Goal: Transaction & Acquisition: Subscribe to service/newsletter

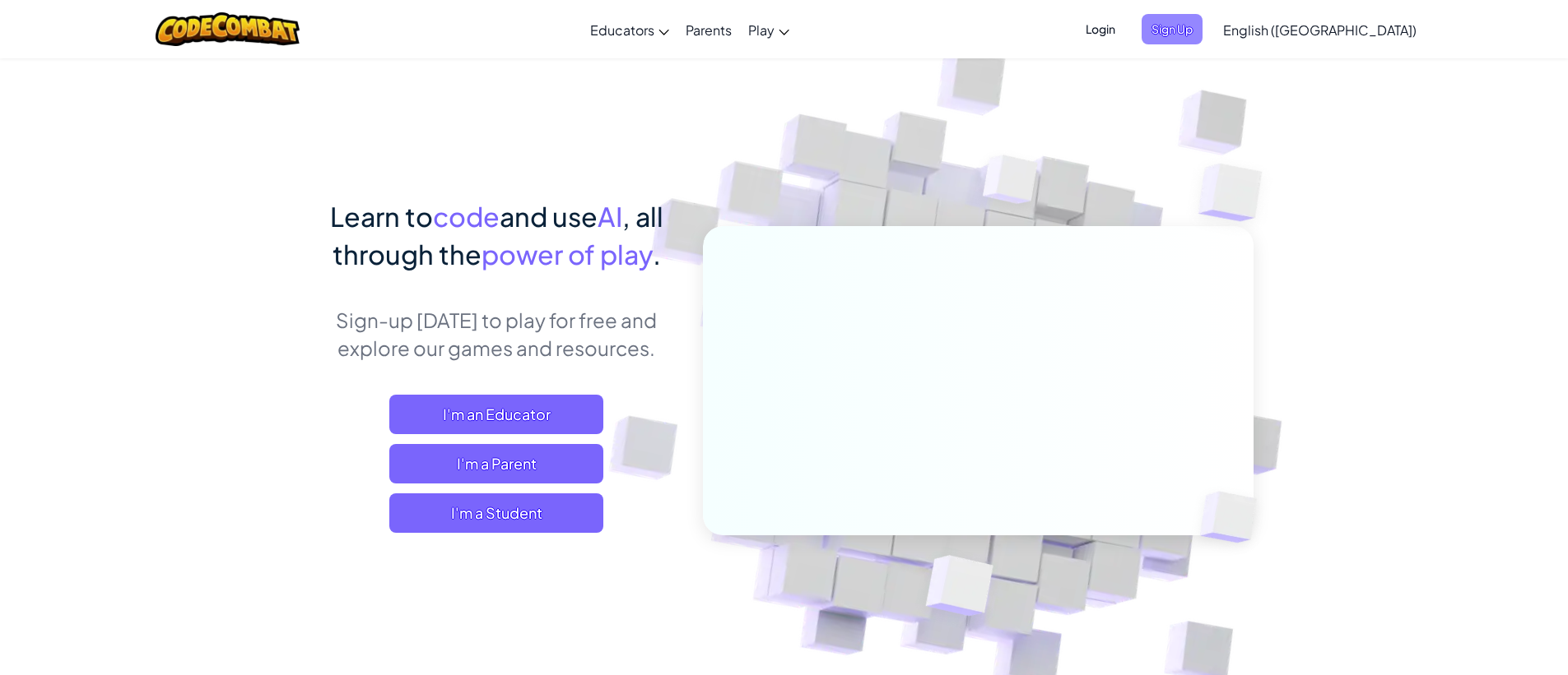
click at [1203, 42] on span "Sign Up" at bounding box center [1173, 29] width 61 height 30
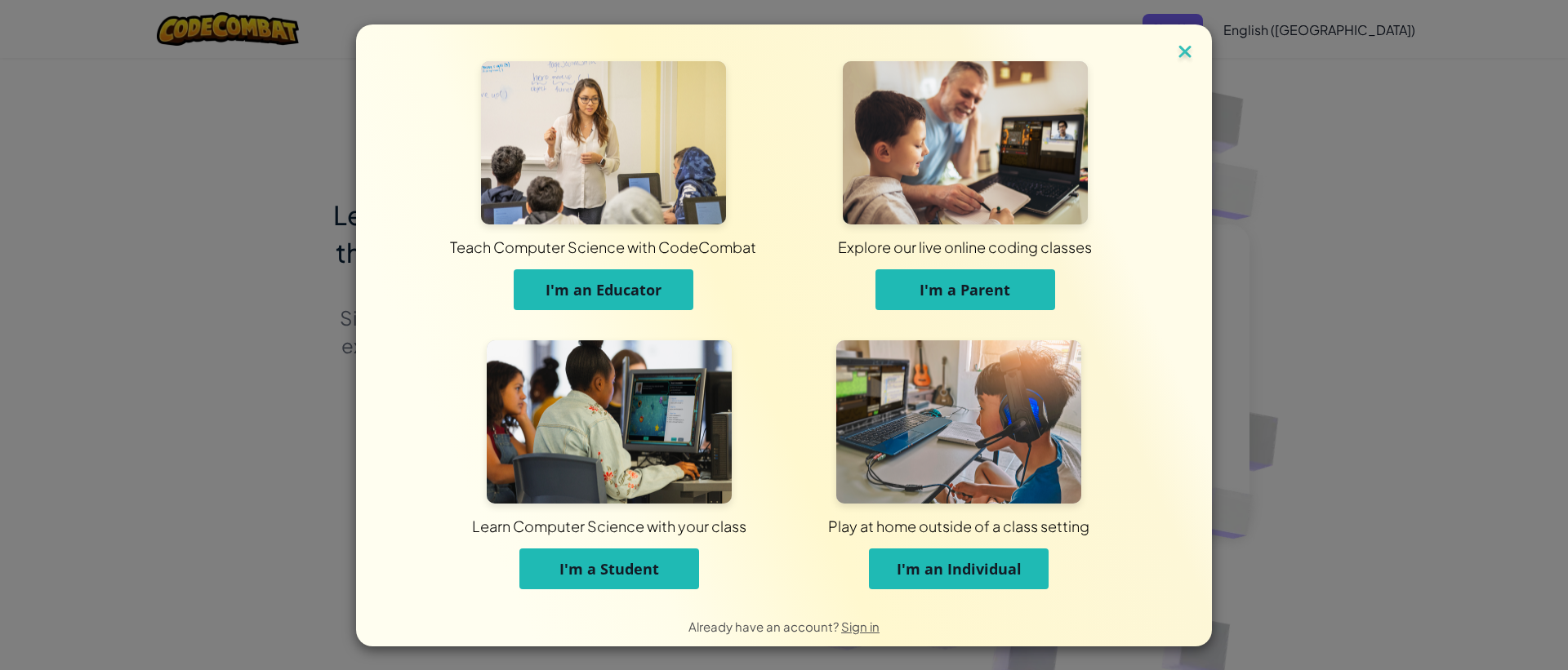
click at [1180, 53] on img at bounding box center [1185, 53] width 21 height 25
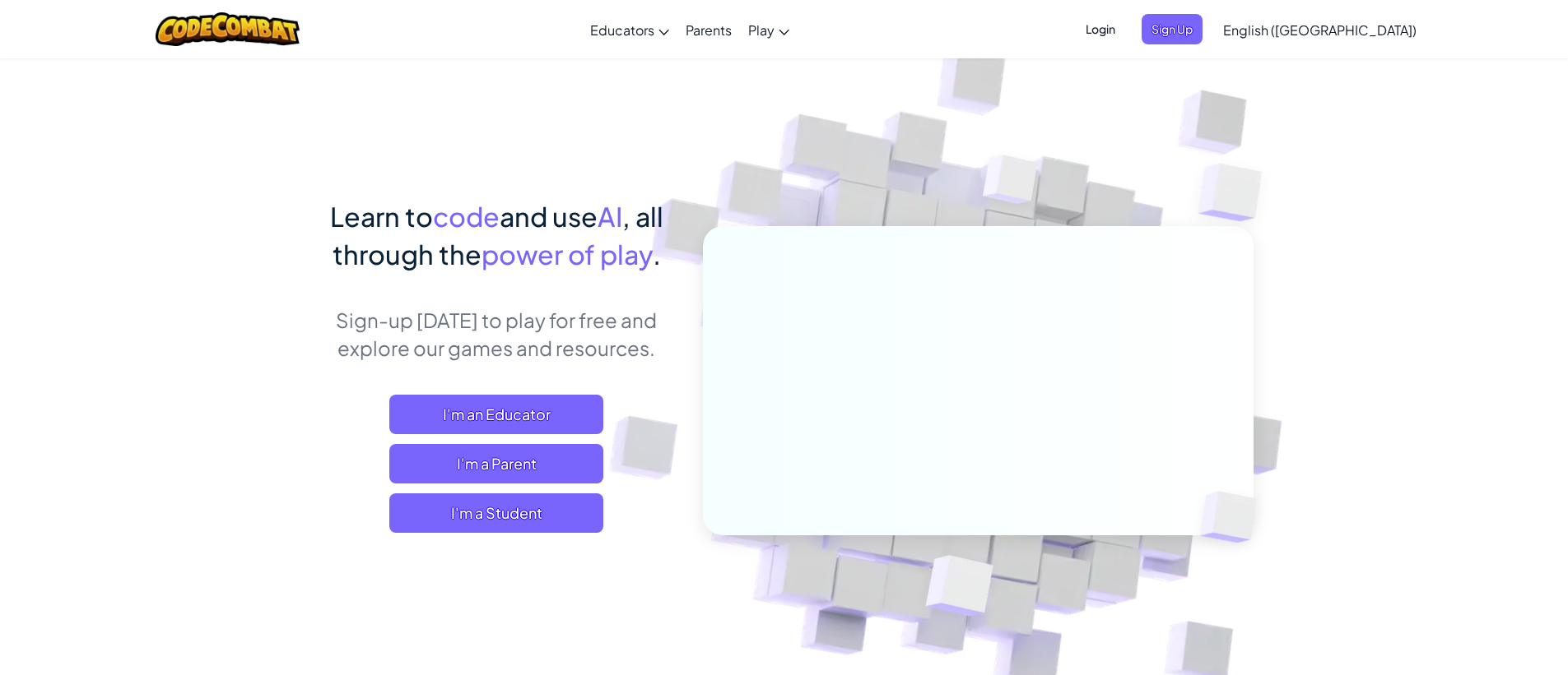
click at [1125, 27] on span "Login" at bounding box center [1100, 29] width 49 height 30
